Goal: Navigation & Orientation: Understand site structure

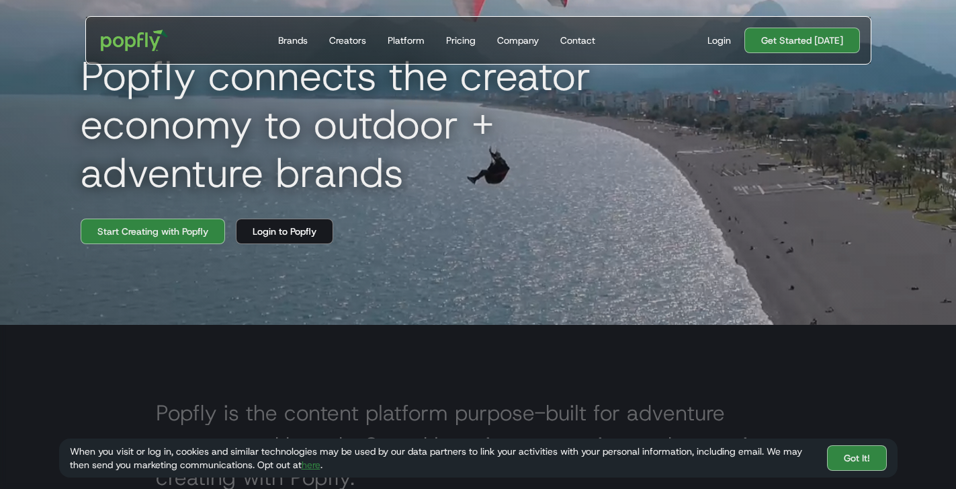
scroll to position [157, 0]
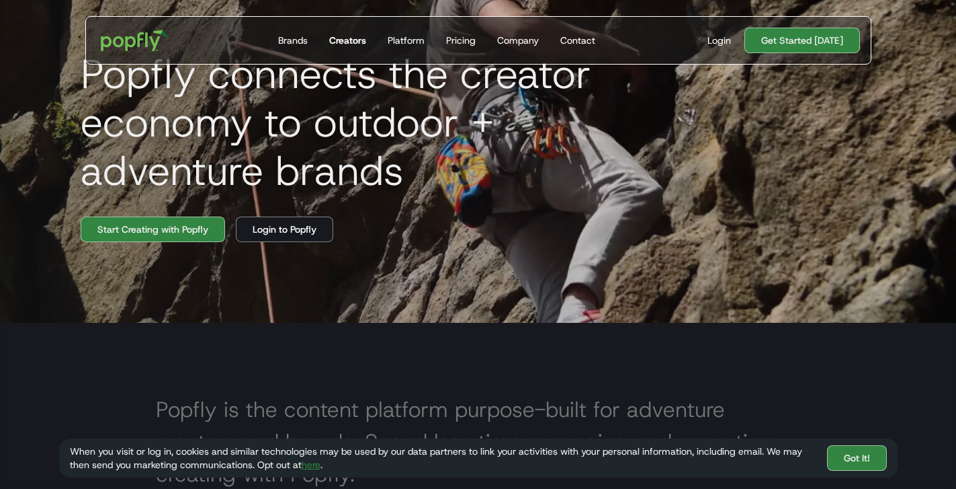
click at [355, 40] on div "Creators" at bounding box center [347, 40] width 37 height 13
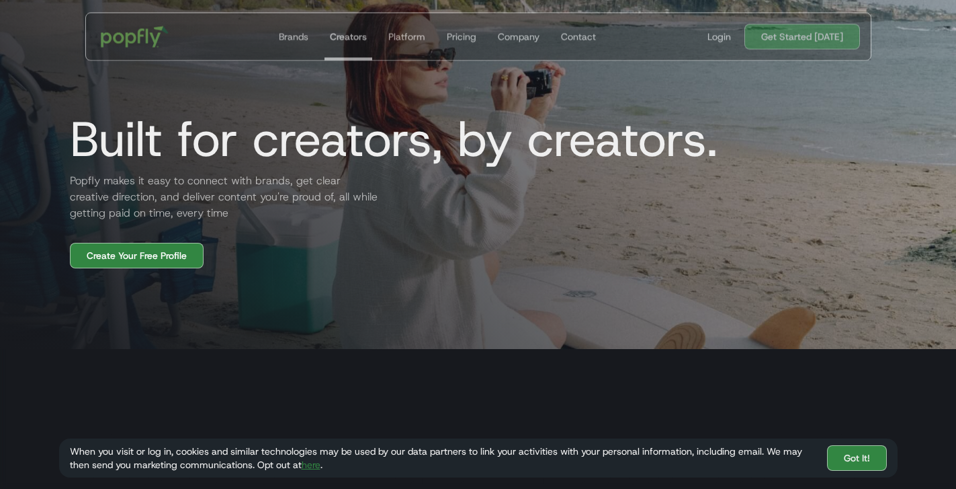
scroll to position [142, 0]
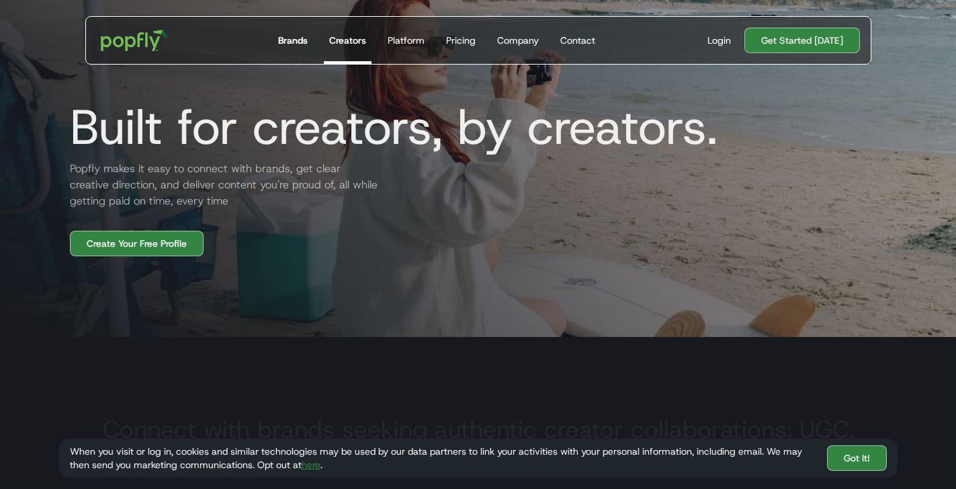
click at [300, 40] on div "Brands" at bounding box center [293, 40] width 30 height 13
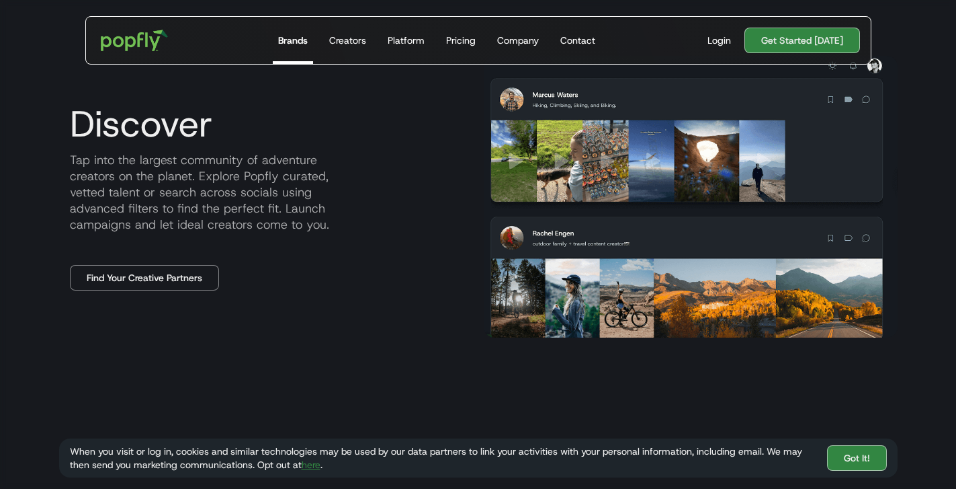
scroll to position [659, 0]
